Goal: Find specific page/section: Find specific page/section

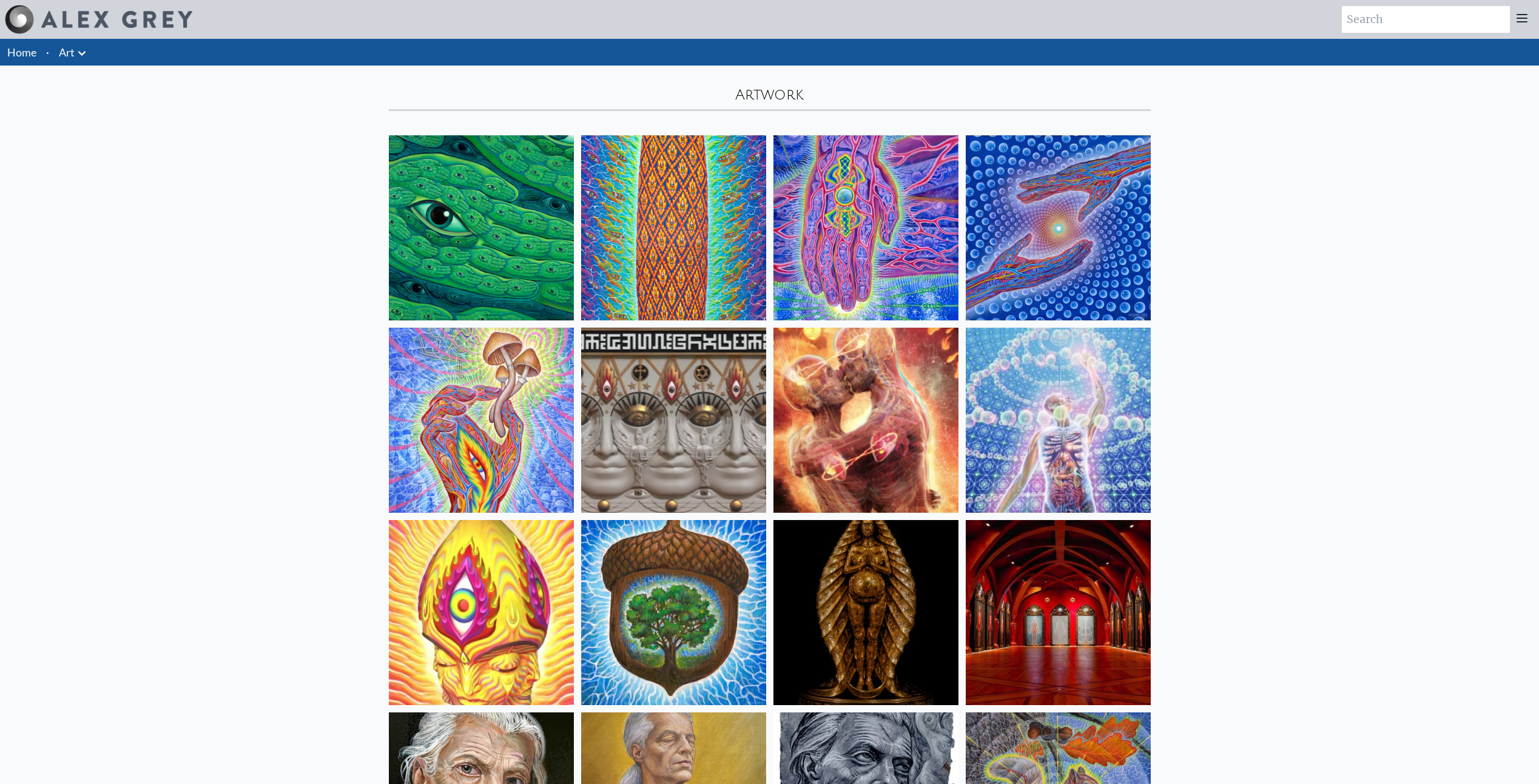
click at [78, 54] on icon at bounding box center [82, 53] width 15 height 15
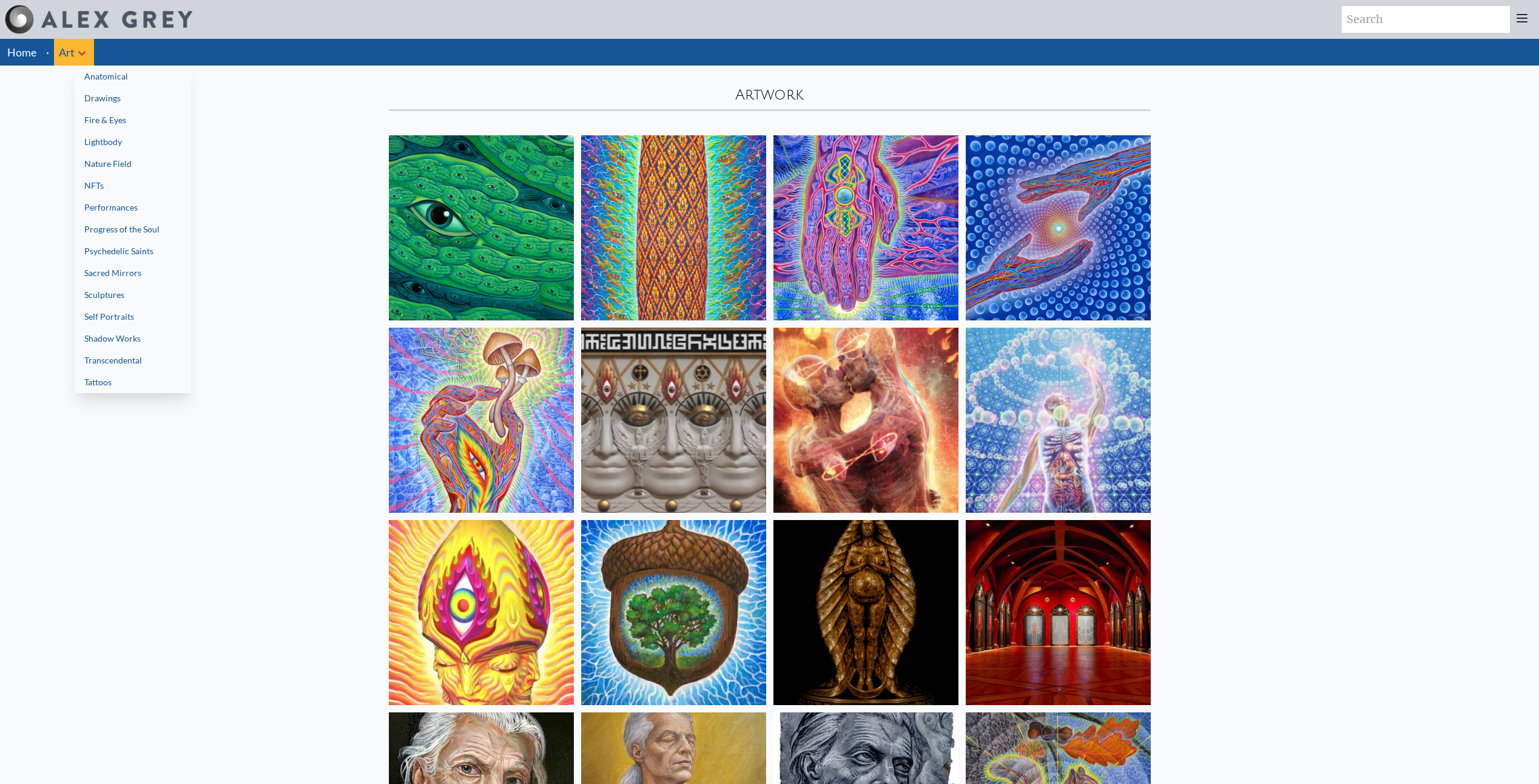
click at [21, 55] on div at bounding box center [770, 392] width 1539 height 784
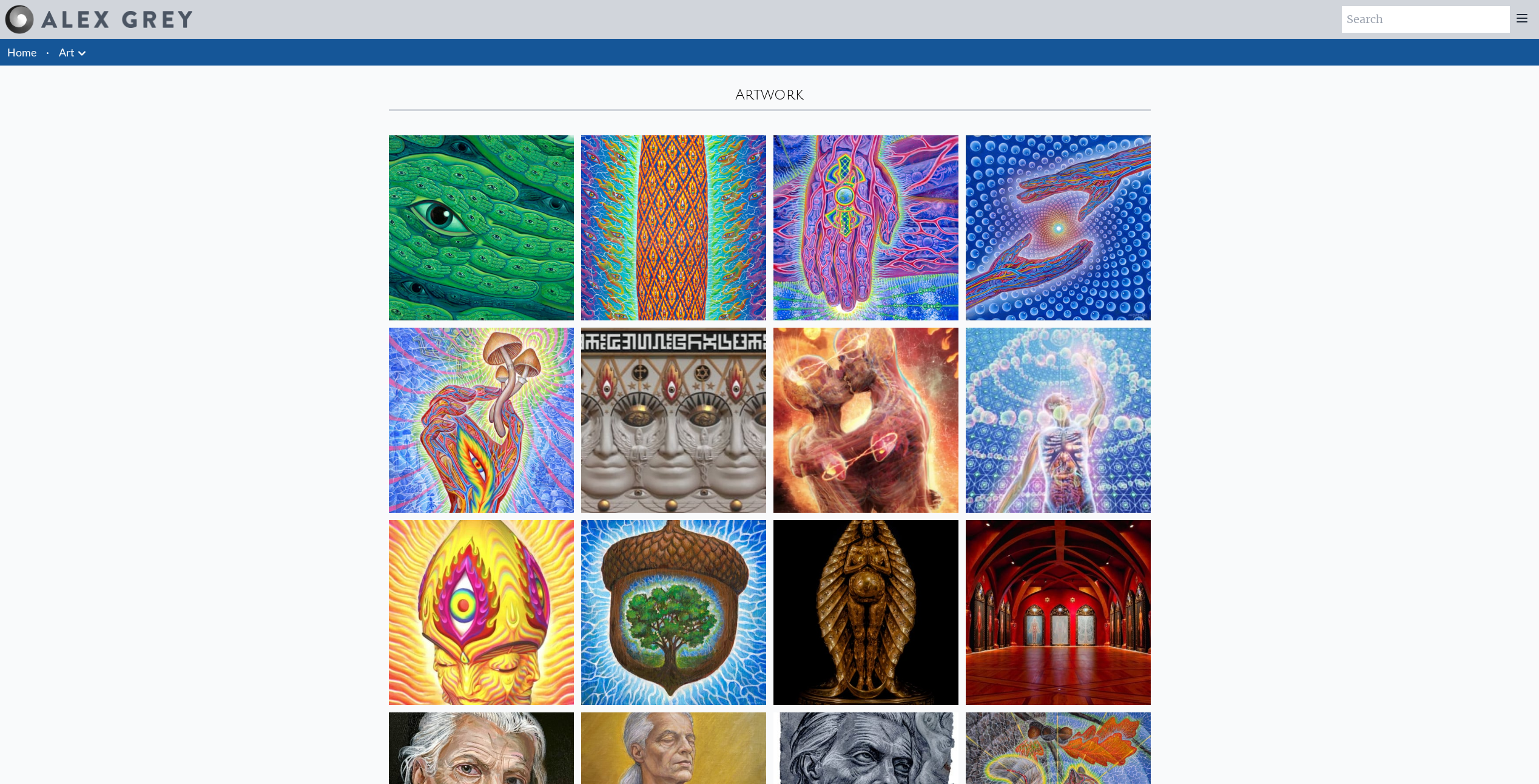
click at [21, 55] on link "Home" at bounding box center [22, 52] width 29 height 14
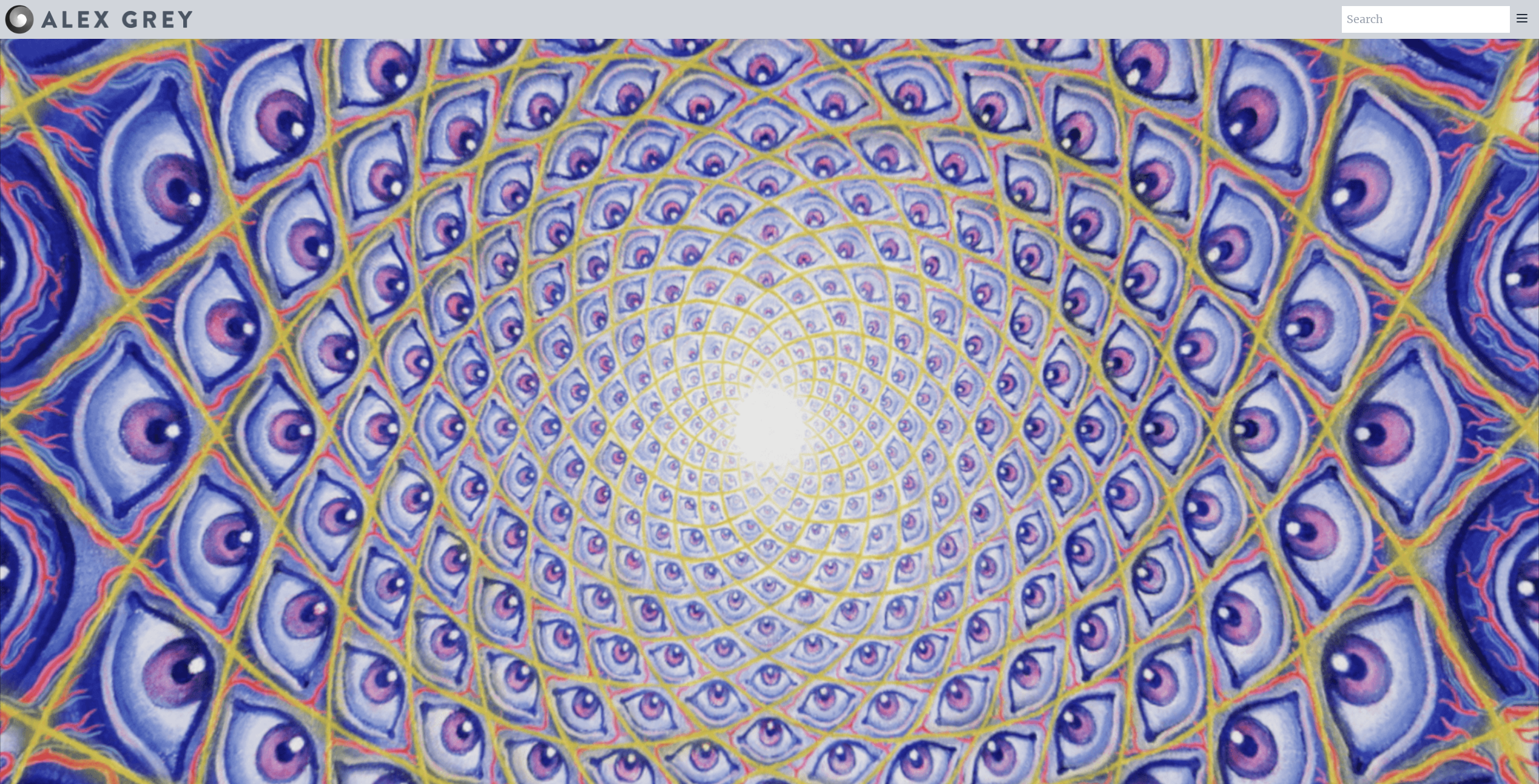
click at [1524, 21] on icon at bounding box center [1522, 18] width 10 height 7
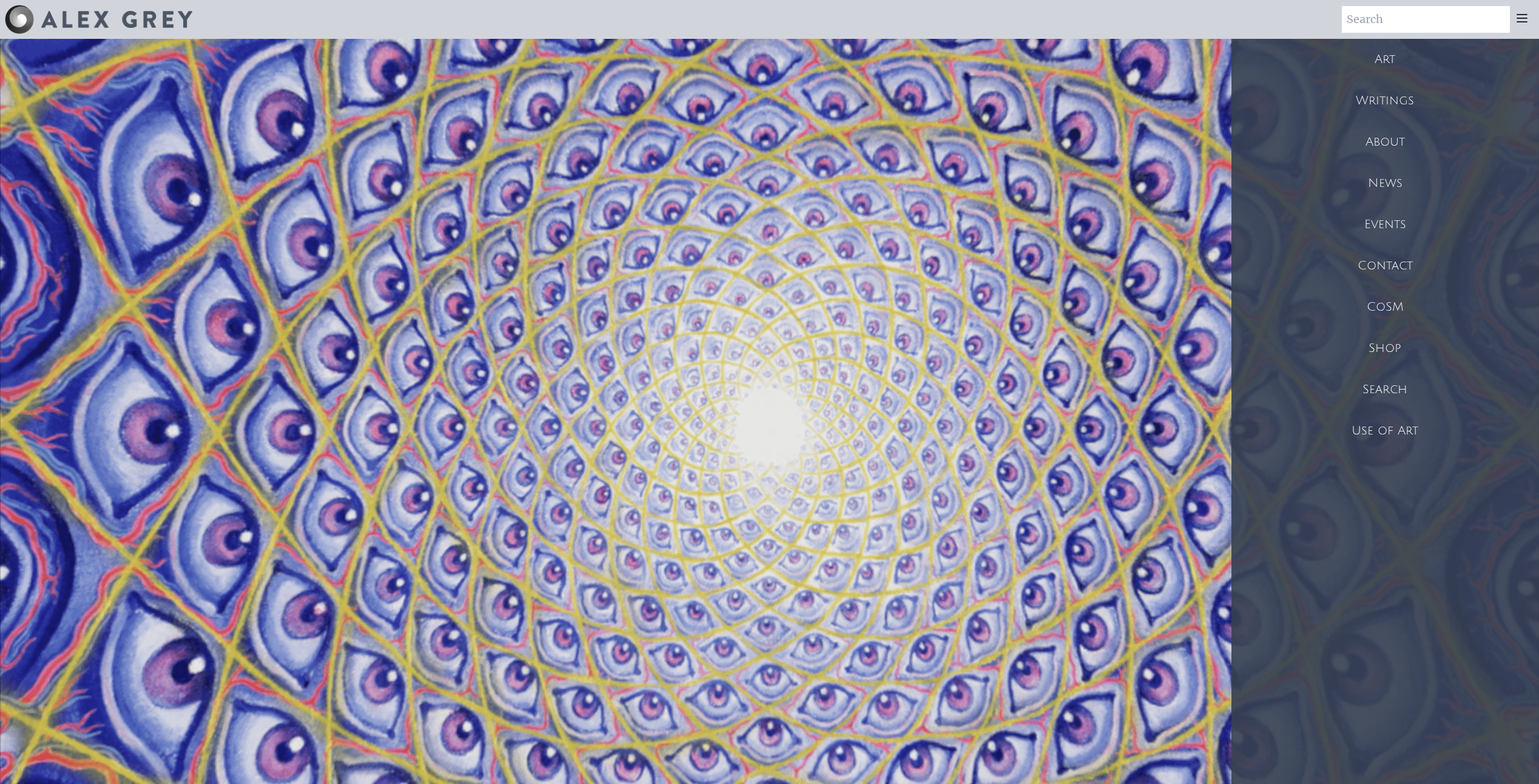
click at [1375, 221] on div "Events" at bounding box center [1385, 224] width 308 height 41
